Goal: Transaction & Acquisition: Download file/media

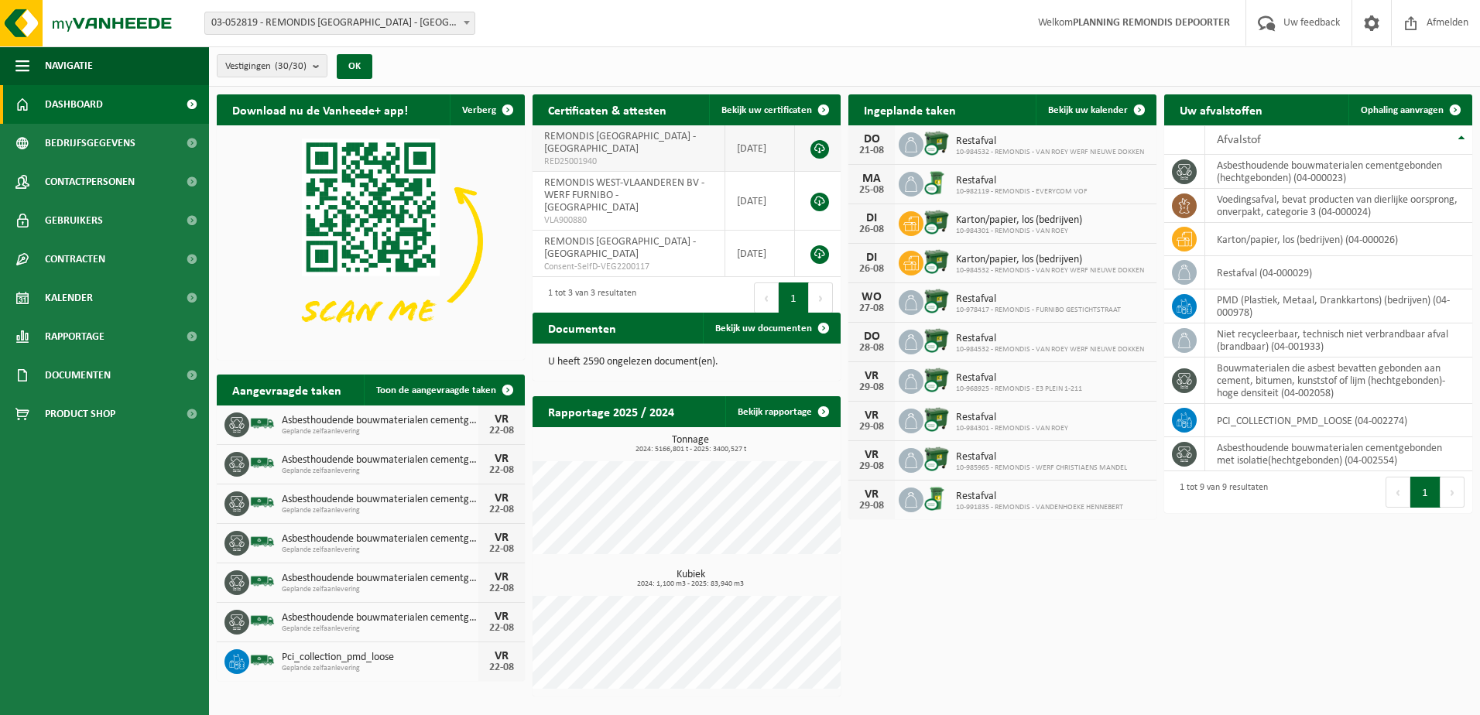
drag, startPoint x: 779, startPoint y: 109, endPoint x: 768, endPoint y: 152, distance: 44.7
click at [779, 109] on span "Bekijk uw certificaten" at bounding box center [766, 110] width 91 height 10
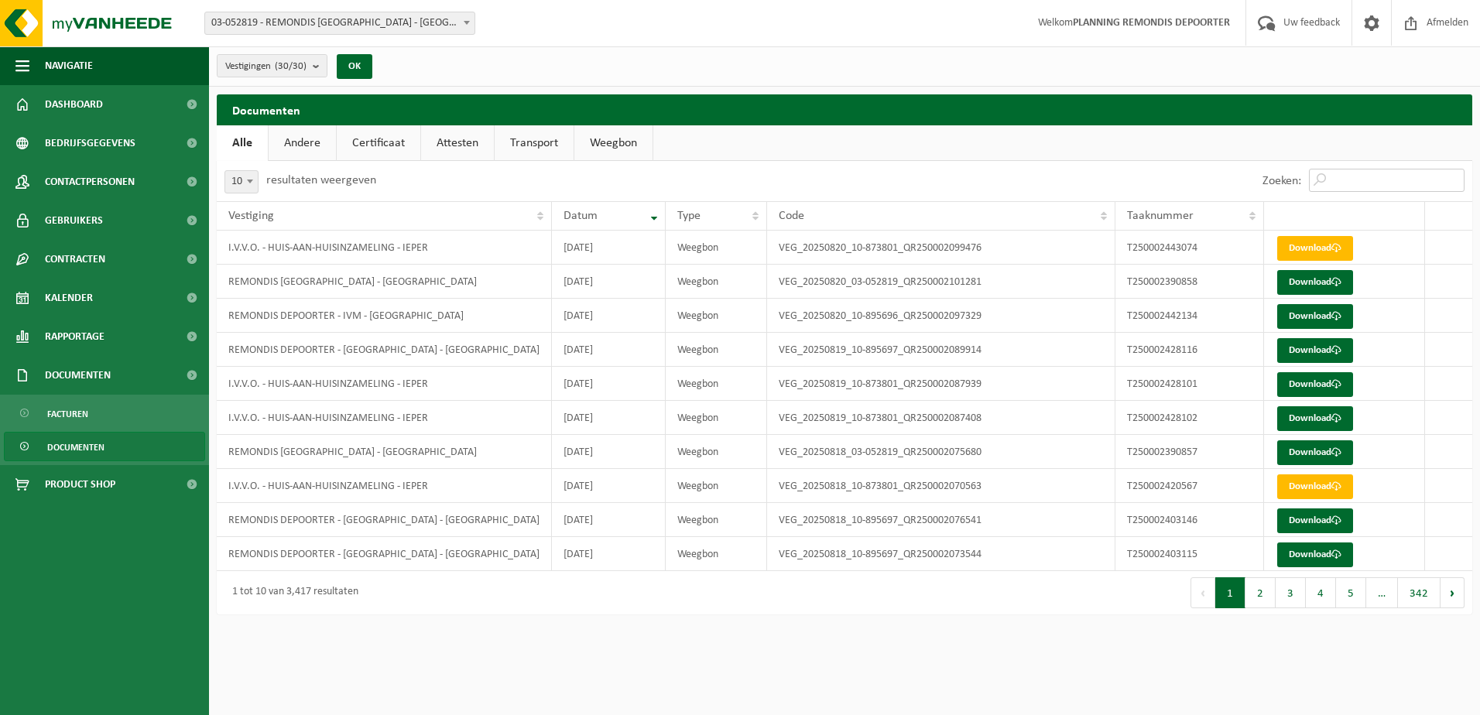
click at [1353, 176] on input "Zoeken:" at bounding box center [1387, 180] width 156 height 23
paste input "T250002403115"
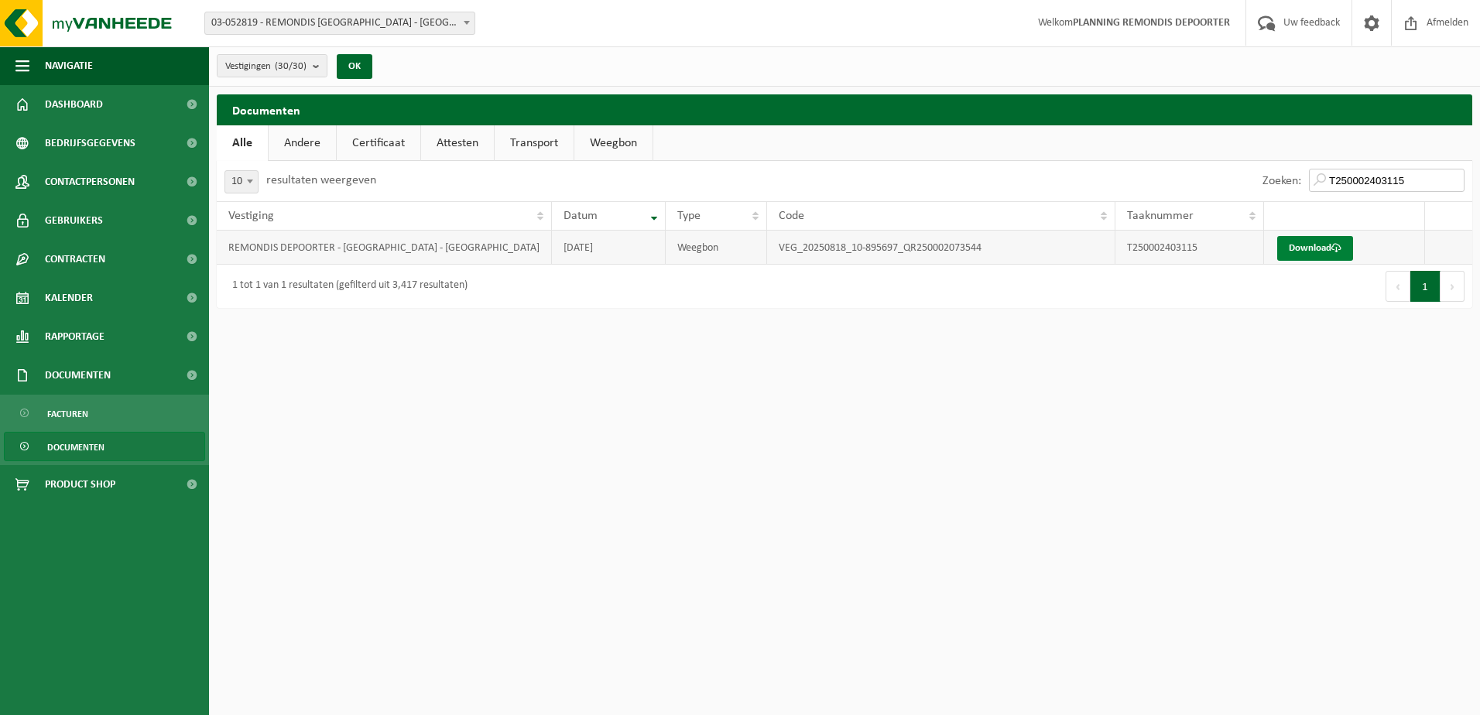
type input "T250002403115"
click at [1327, 252] on link "Download" at bounding box center [1315, 248] width 76 height 25
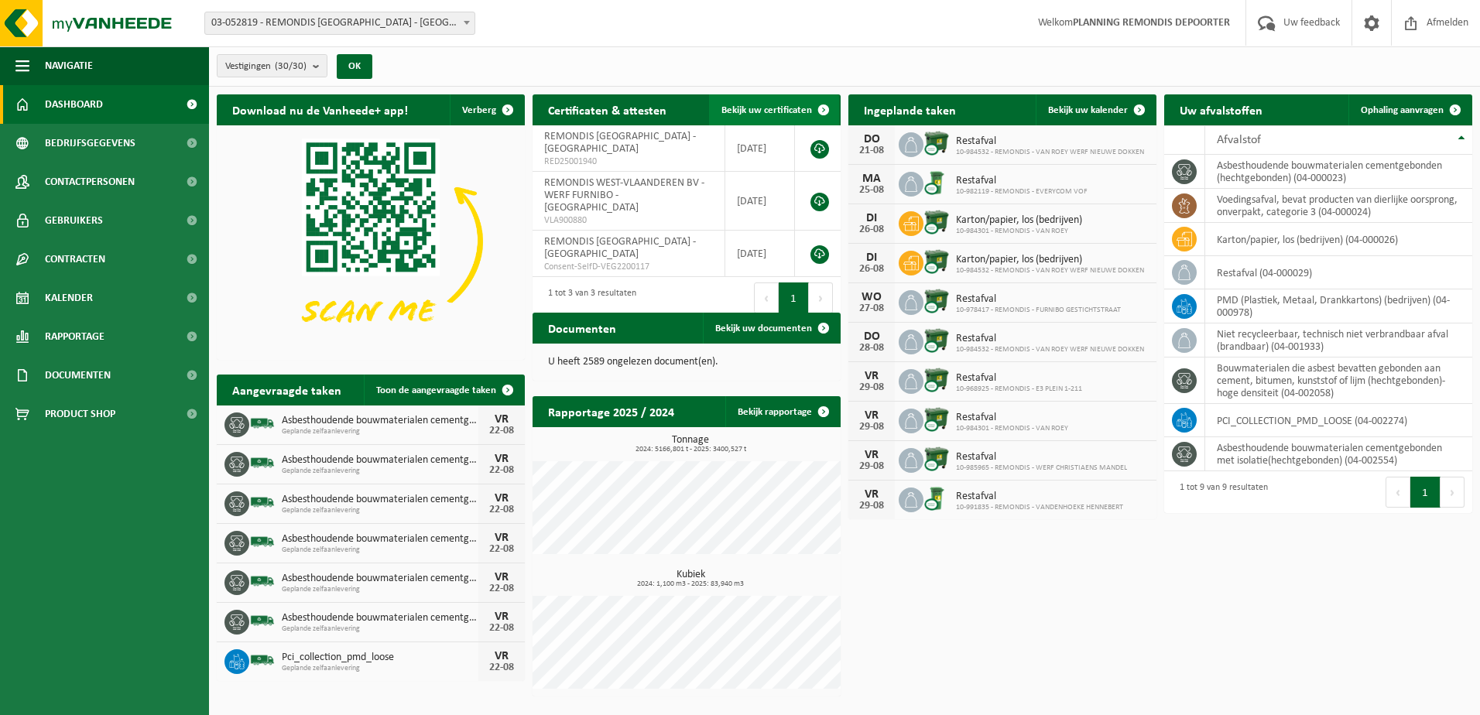
click at [784, 111] on span "Bekijk uw certificaten" at bounding box center [766, 110] width 91 height 10
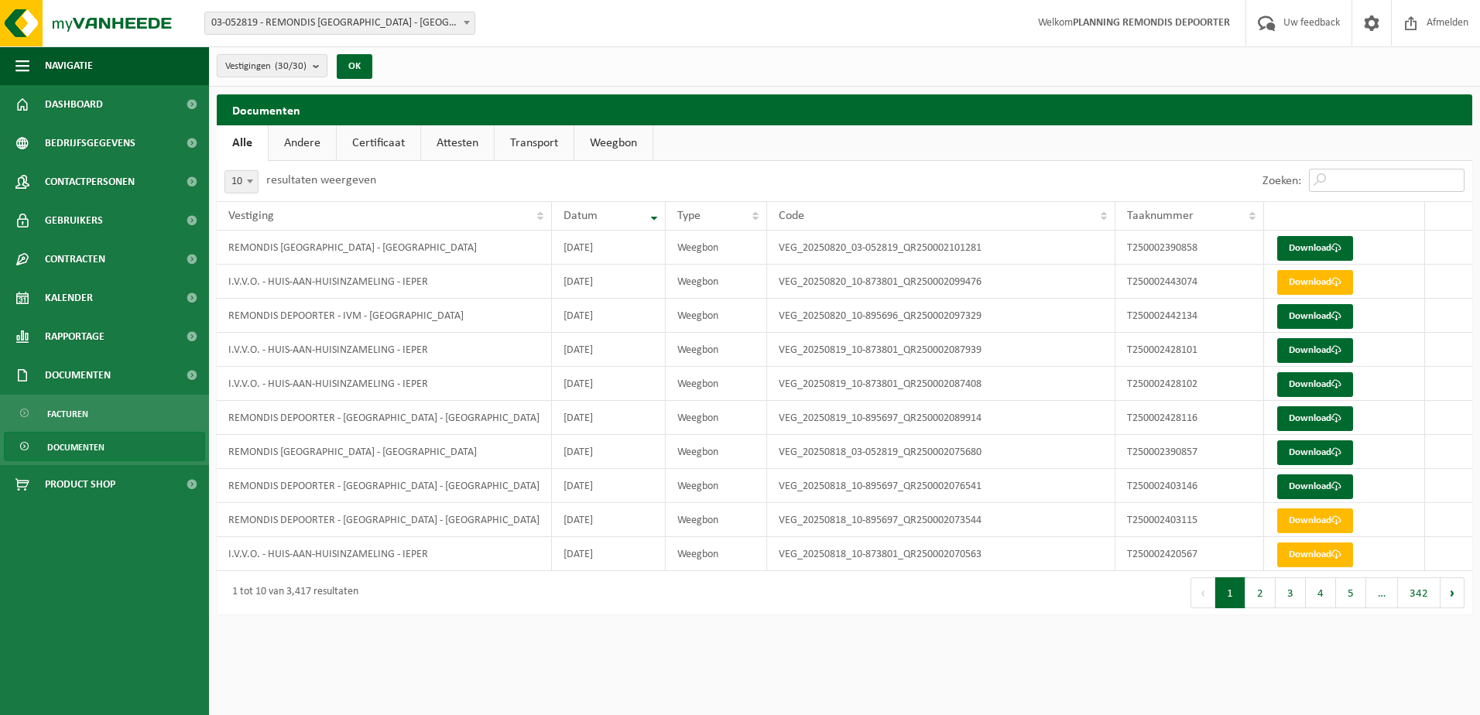
click at [1377, 180] on input "Zoeken:" at bounding box center [1387, 180] width 156 height 23
paste input "T250002403146"
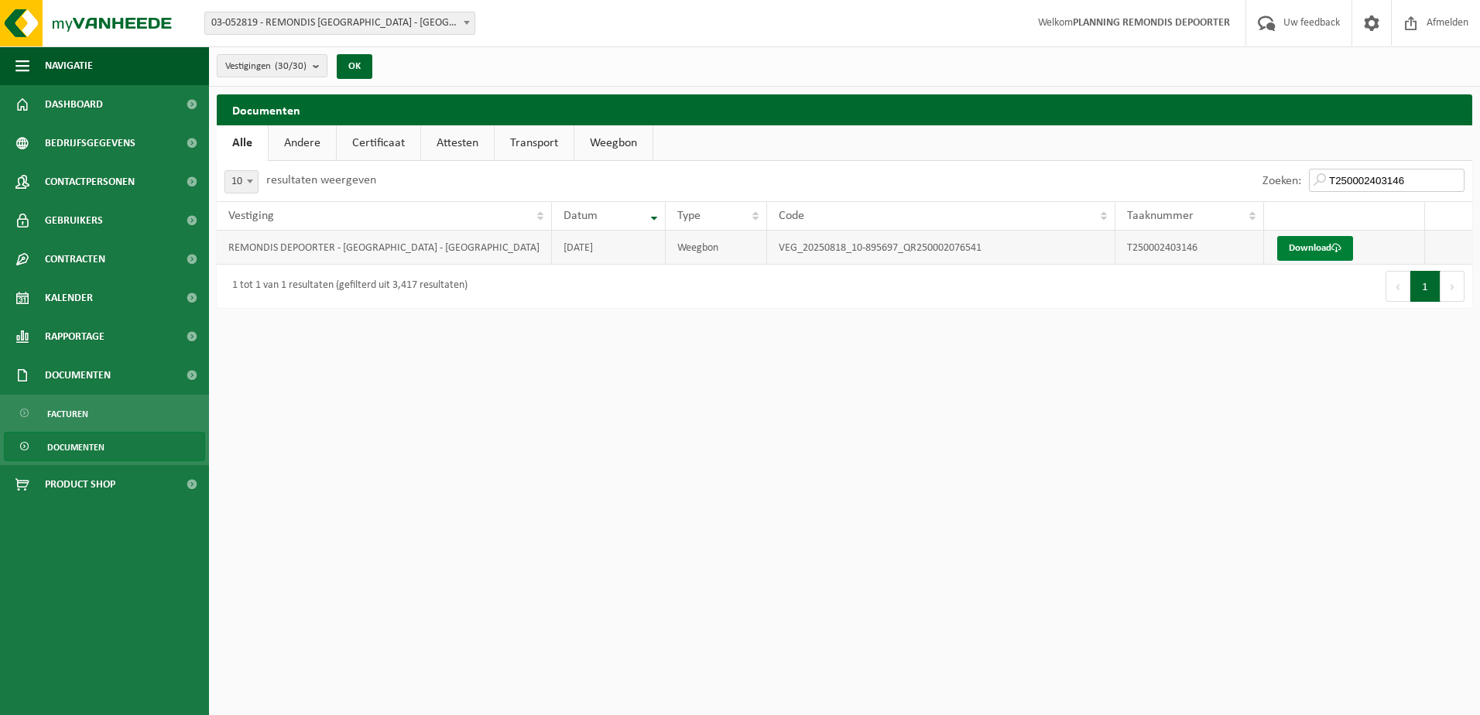
type input "T250002403146"
click at [1301, 247] on link "Download" at bounding box center [1315, 248] width 76 height 25
